Goal: Information Seeking & Learning: Learn about a topic

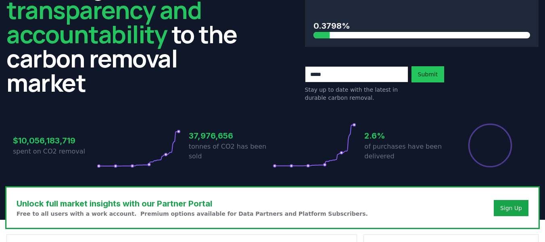
scroll to position [81, 0]
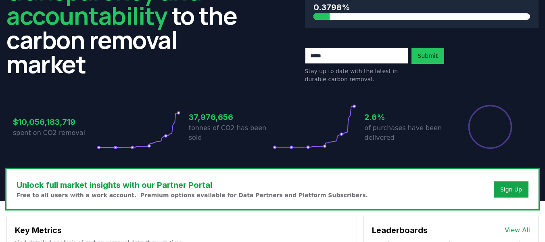
click at [392, 140] on p "of purchases have been delivered" at bounding box center [406, 132] width 84 height 19
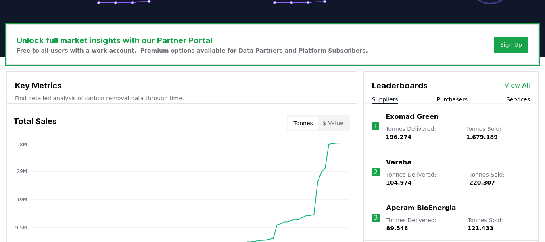
scroll to position [283, 0]
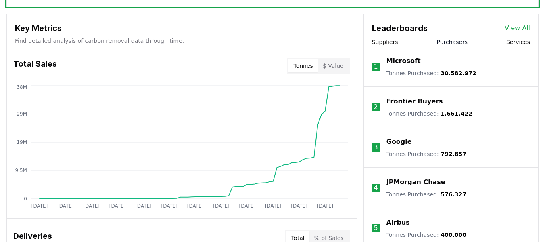
click at [455, 41] on button "Purchasers" at bounding box center [452, 42] width 31 height 8
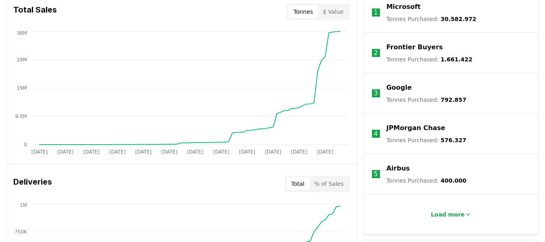
scroll to position [329, 0]
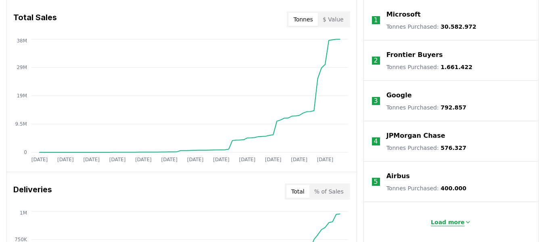
click at [457, 219] on p "Load more" at bounding box center [448, 222] width 34 height 8
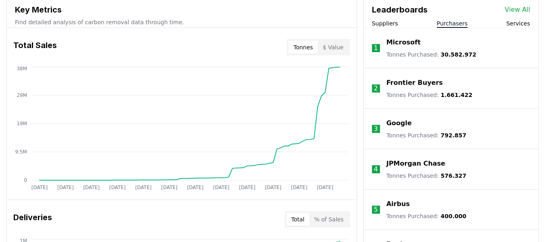
scroll to position [297, 0]
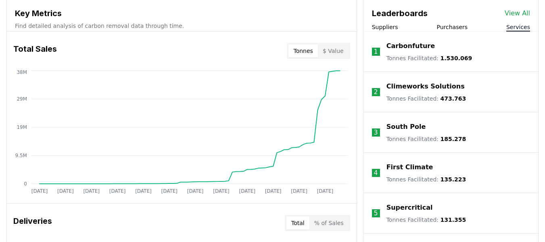
click at [522, 29] on button "Services" at bounding box center [519, 27] width 24 height 8
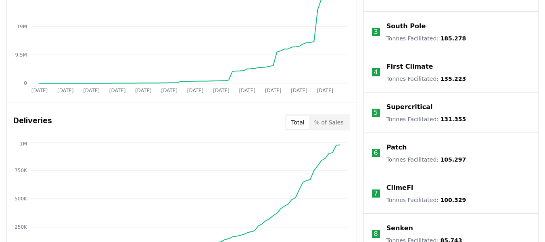
scroll to position [286, 0]
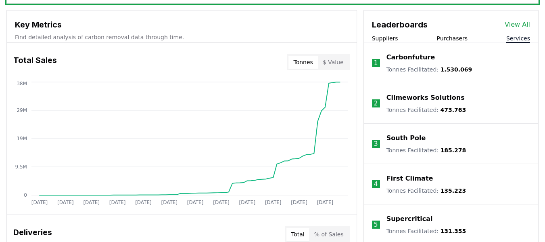
click at [454, 39] on button "Purchasers" at bounding box center [452, 38] width 31 height 8
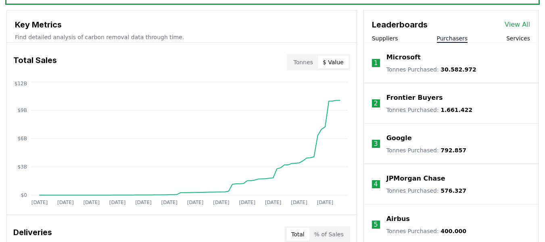
click at [325, 62] on button "$ Value" at bounding box center [333, 62] width 31 height 13
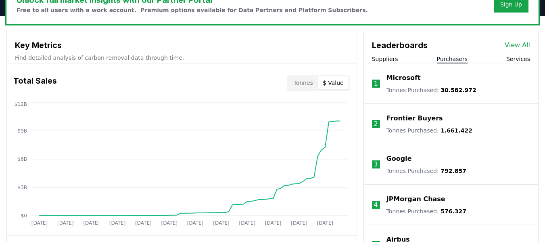
scroll to position [246, 0]
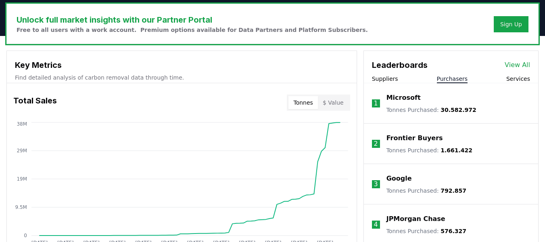
click at [306, 102] on button "Tonnes" at bounding box center [303, 102] width 29 height 13
click at [337, 101] on button "$ Value" at bounding box center [333, 102] width 31 height 13
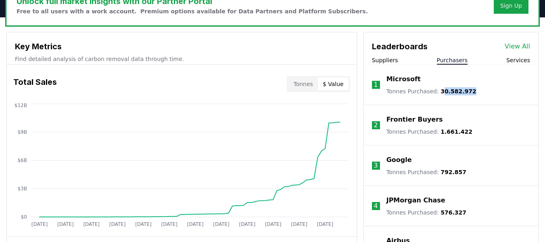
drag, startPoint x: 439, startPoint y: 94, endPoint x: 473, endPoint y: 92, distance: 34.8
click at [473, 92] on li "1 Microsoft Tonnes Purchased : 30.582.972" at bounding box center [451, 85] width 174 height 40
click at [472, 90] on li "1 Microsoft Tonnes Purchased : 30.582.972" at bounding box center [451, 85] width 174 height 40
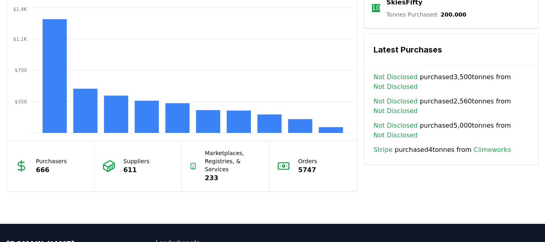
scroll to position [706, 0]
